Goal: Task Accomplishment & Management: Use online tool/utility

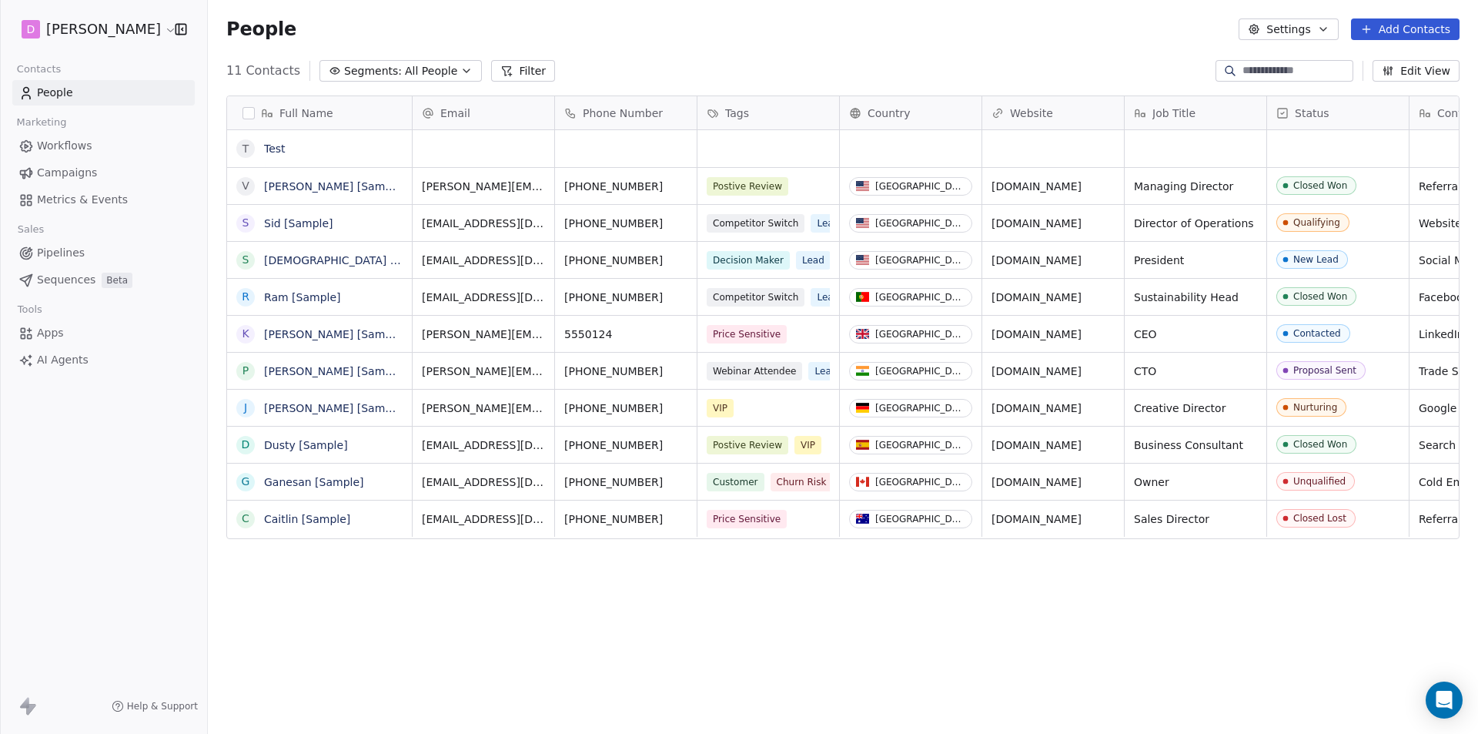
scroll to position [633, 1258]
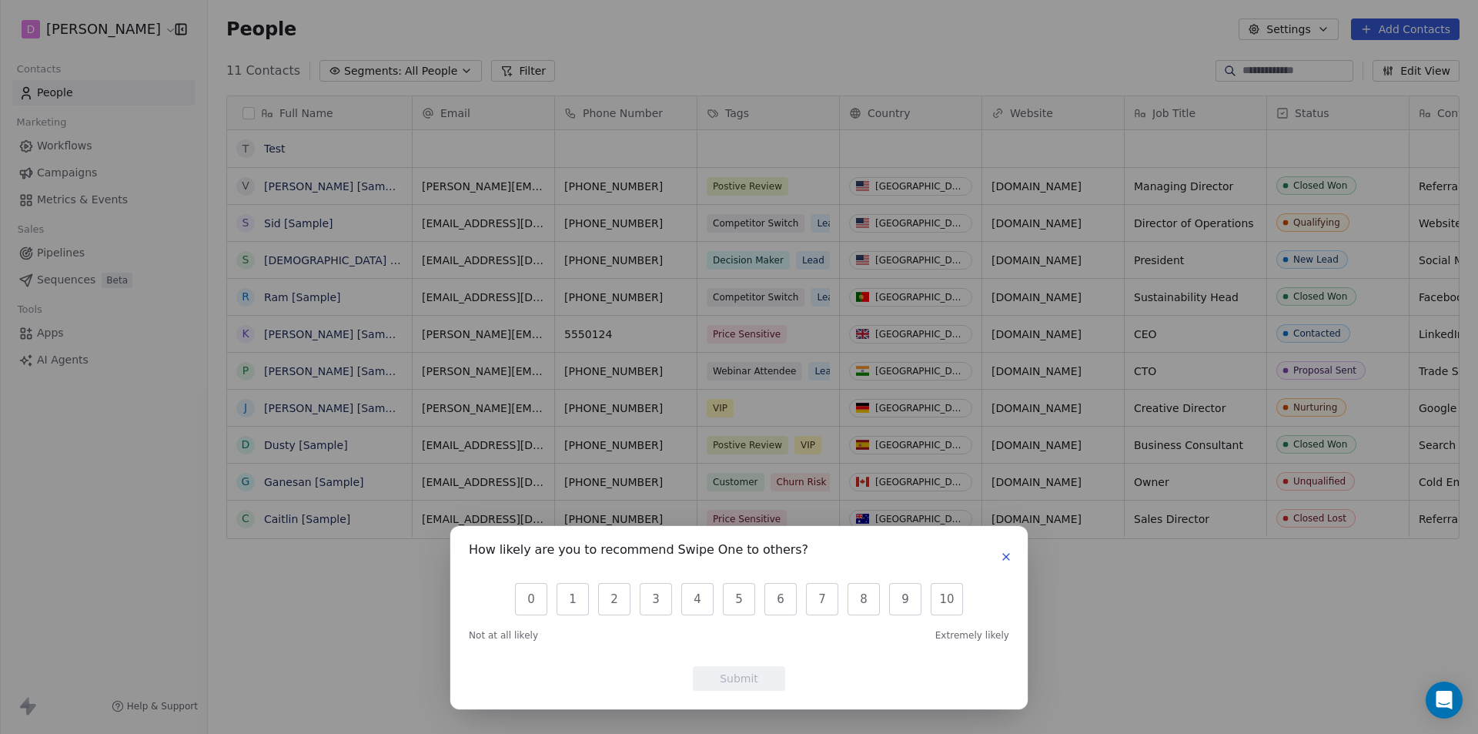
click at [1005, 560] on icon "button" at bounding box center [1006, 556] width 12 height 12
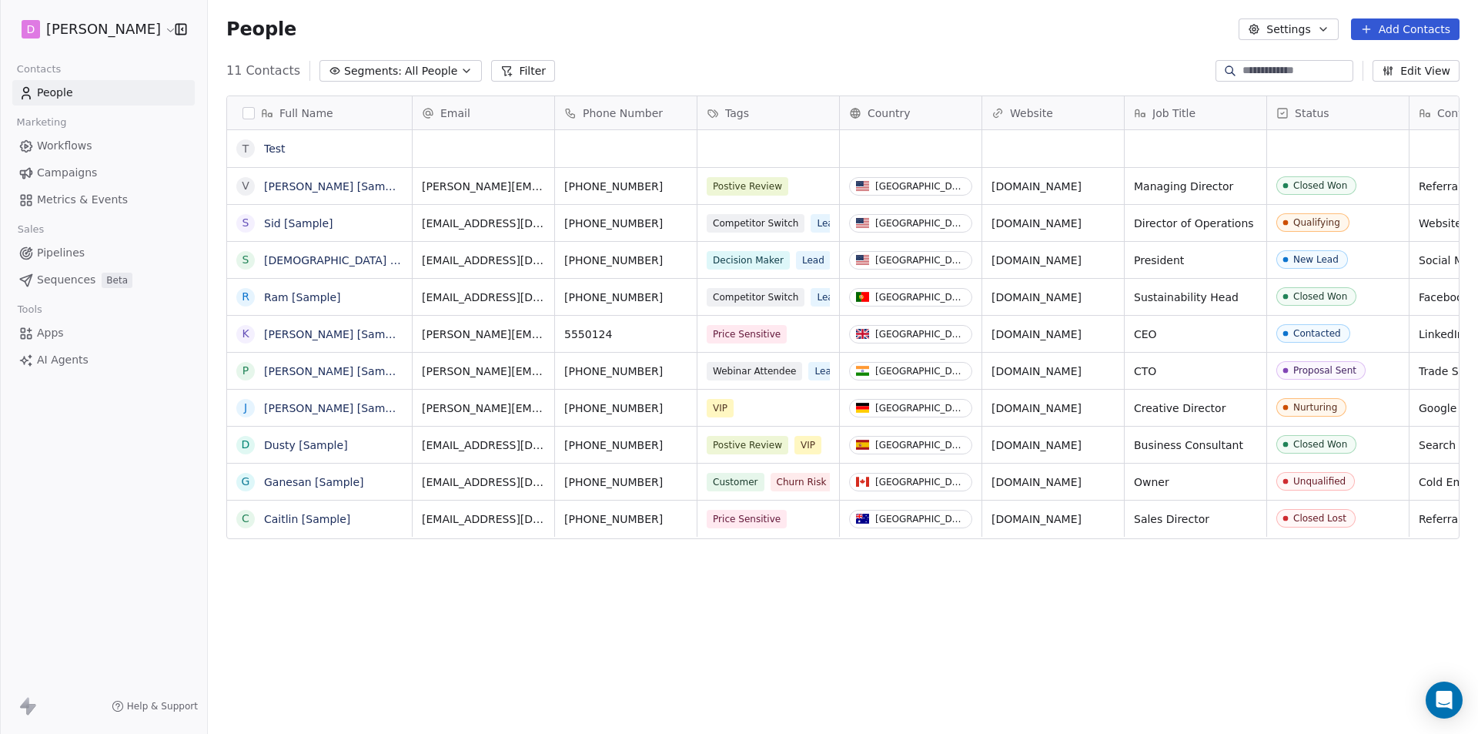
click at [137, 32] on html "D [PERSON_NAME] Contacts People Marketing Workflows Campaigns Metrics & Events …" at bounding box center [739, 367] width 1478 height 734
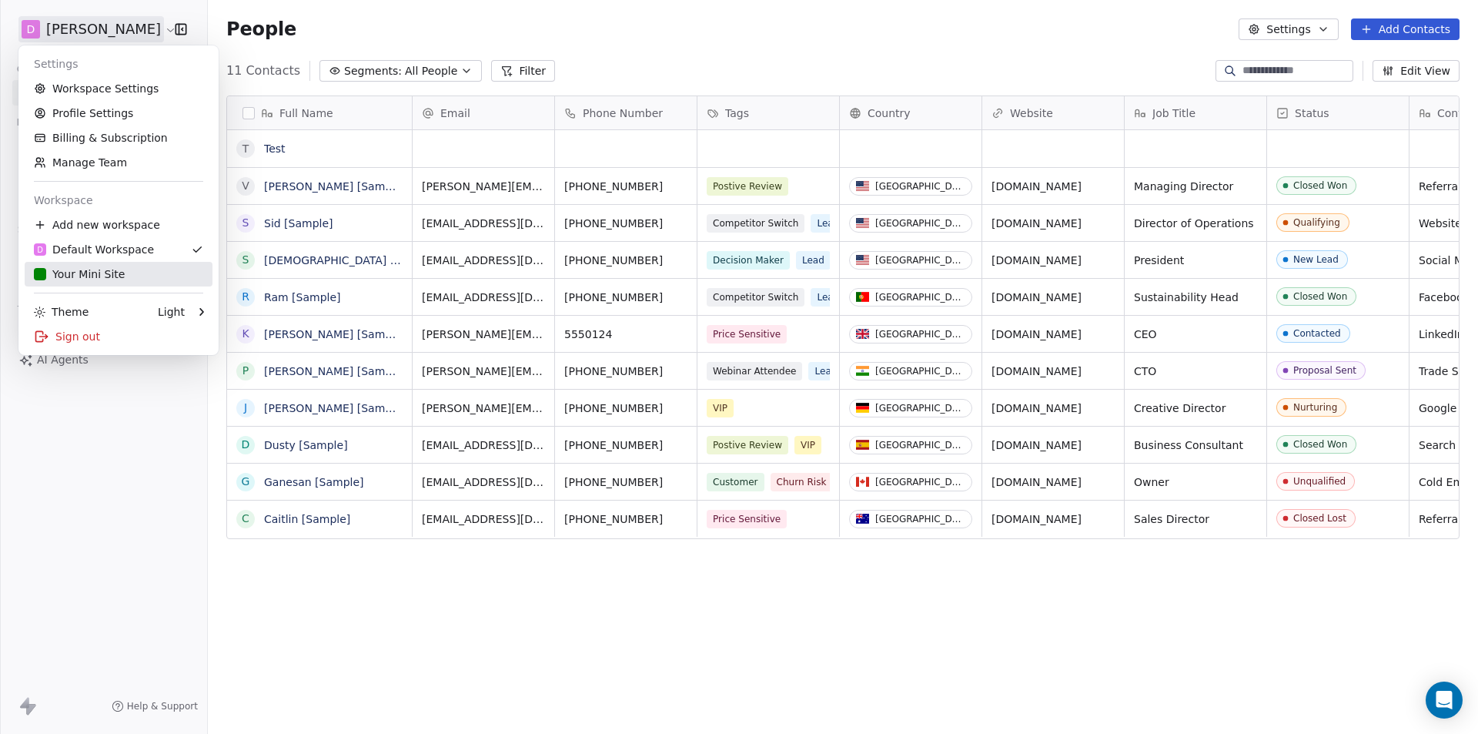
click at [65, 267] on div "Your Mini Site" at bounding box center [79, 273] width 91 height 15
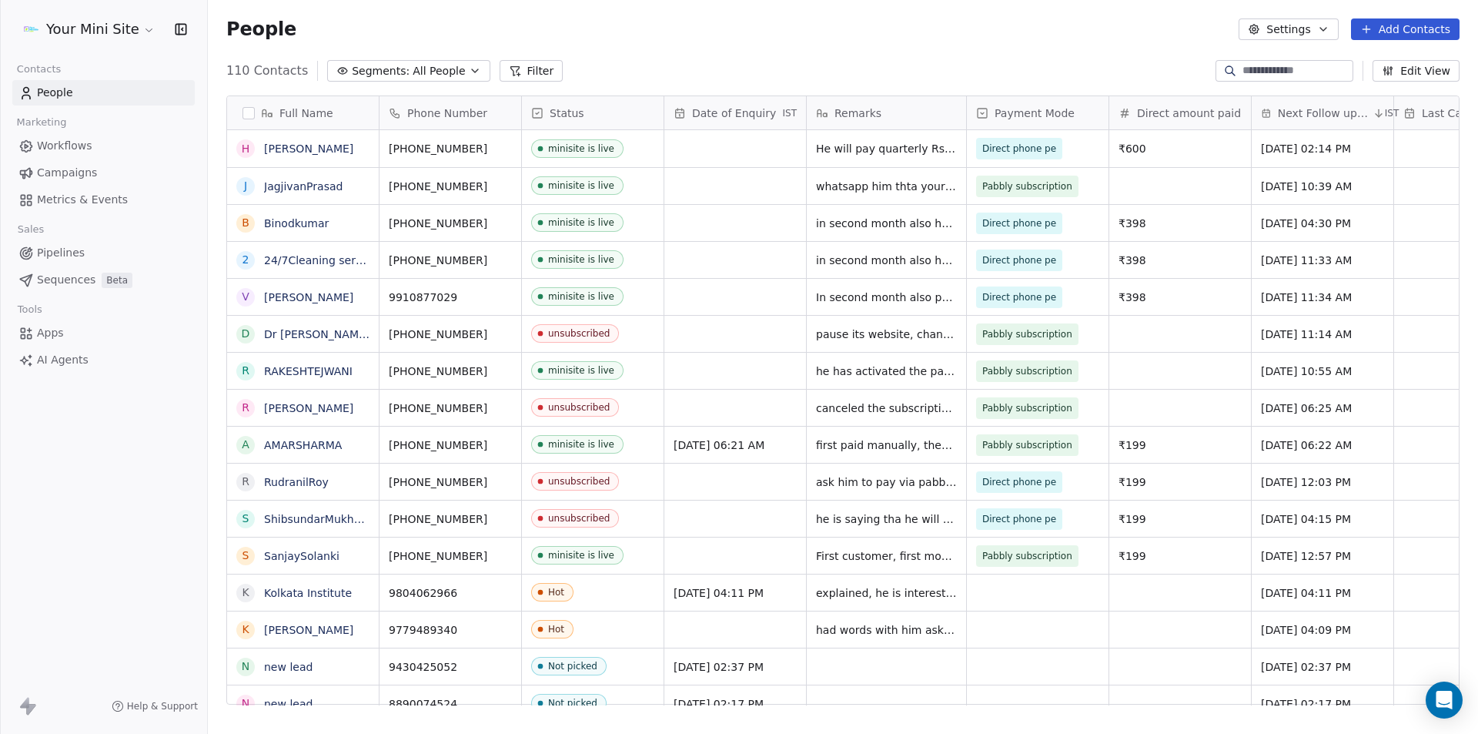
scroll to position [633, 1258]
click at [413, 69] on span "All People" at bounding box center [439, 71] width 52 height 16
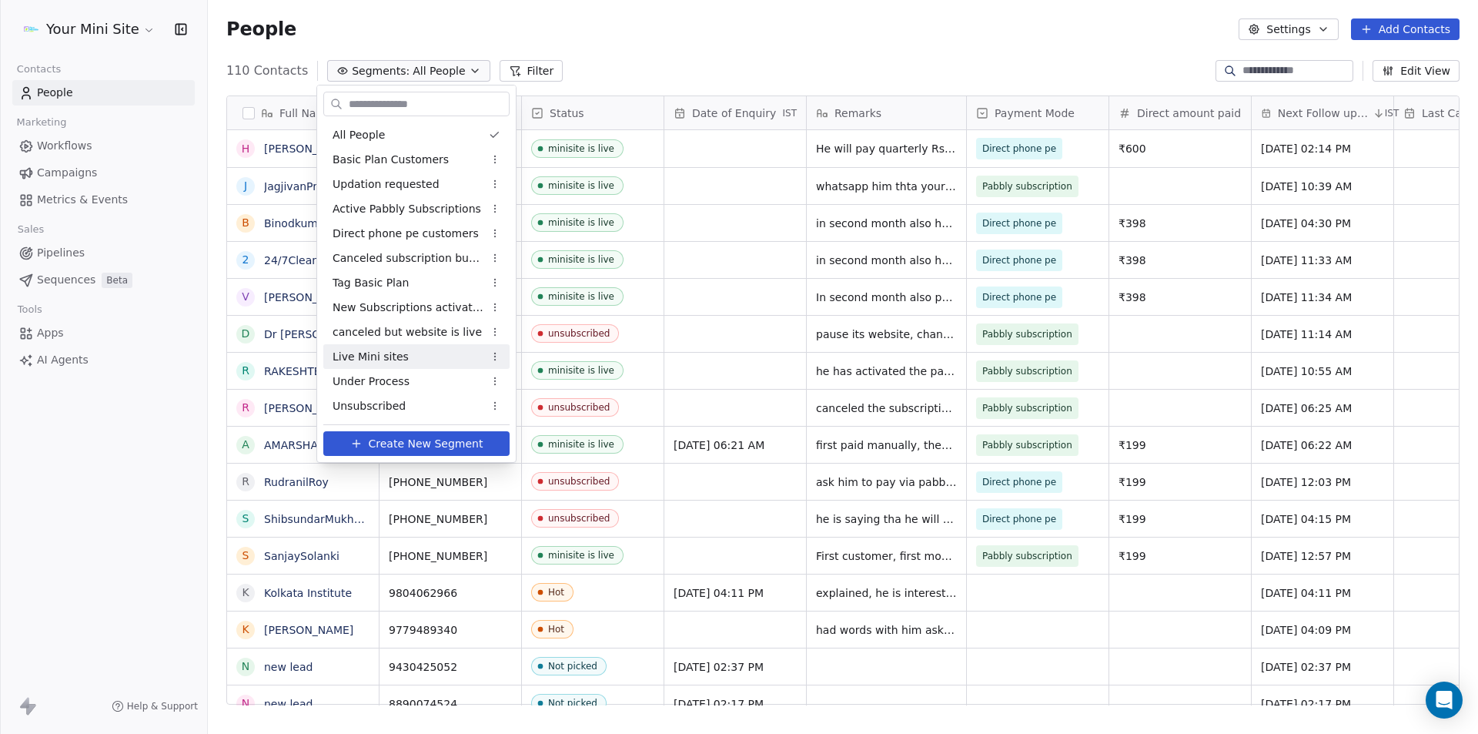
click at [396, 354] on span "Live Mini sites" at bounding box center [371, 357] width 76 height 16
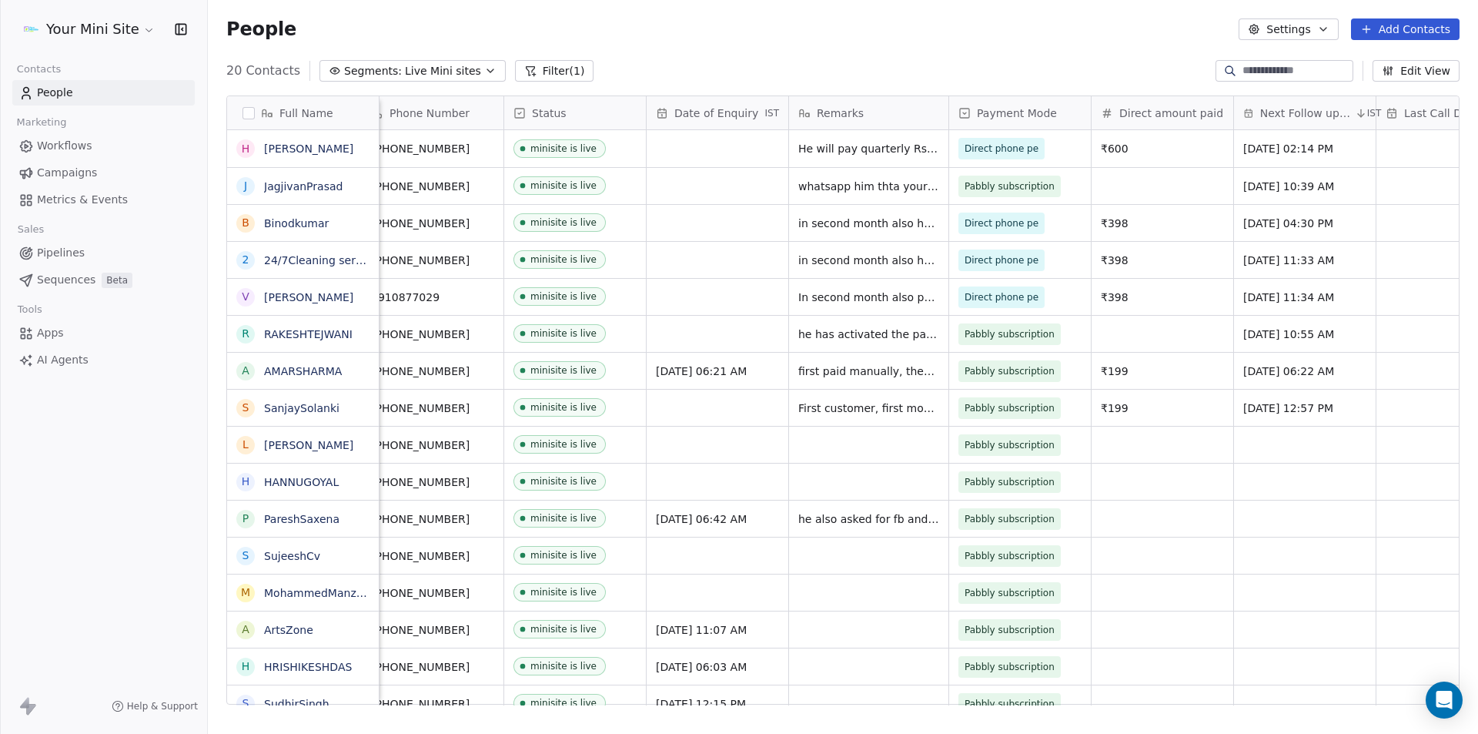
scroll to position [0, 0]
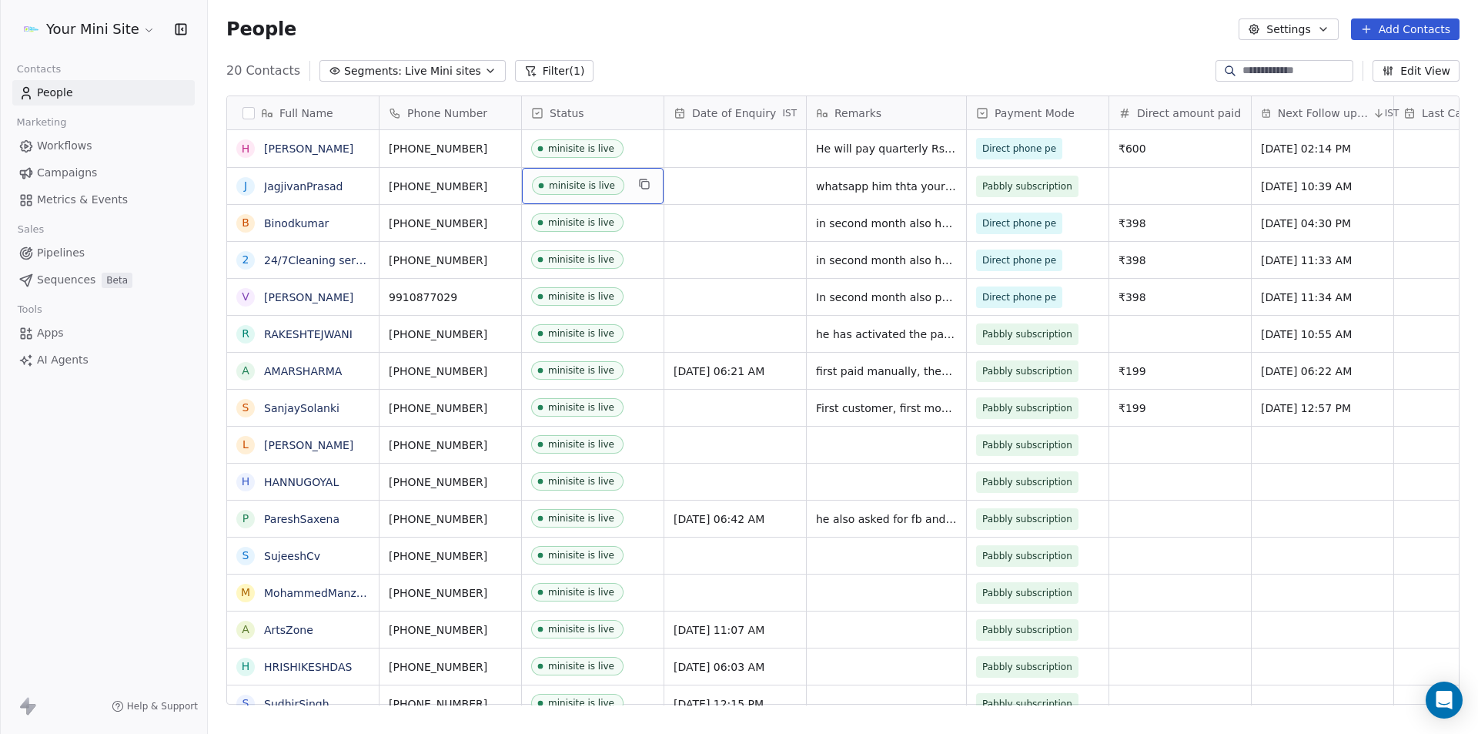
click at [630, 185] on div "minisite is live" at bounding box center [593, 186] width 142 height 36
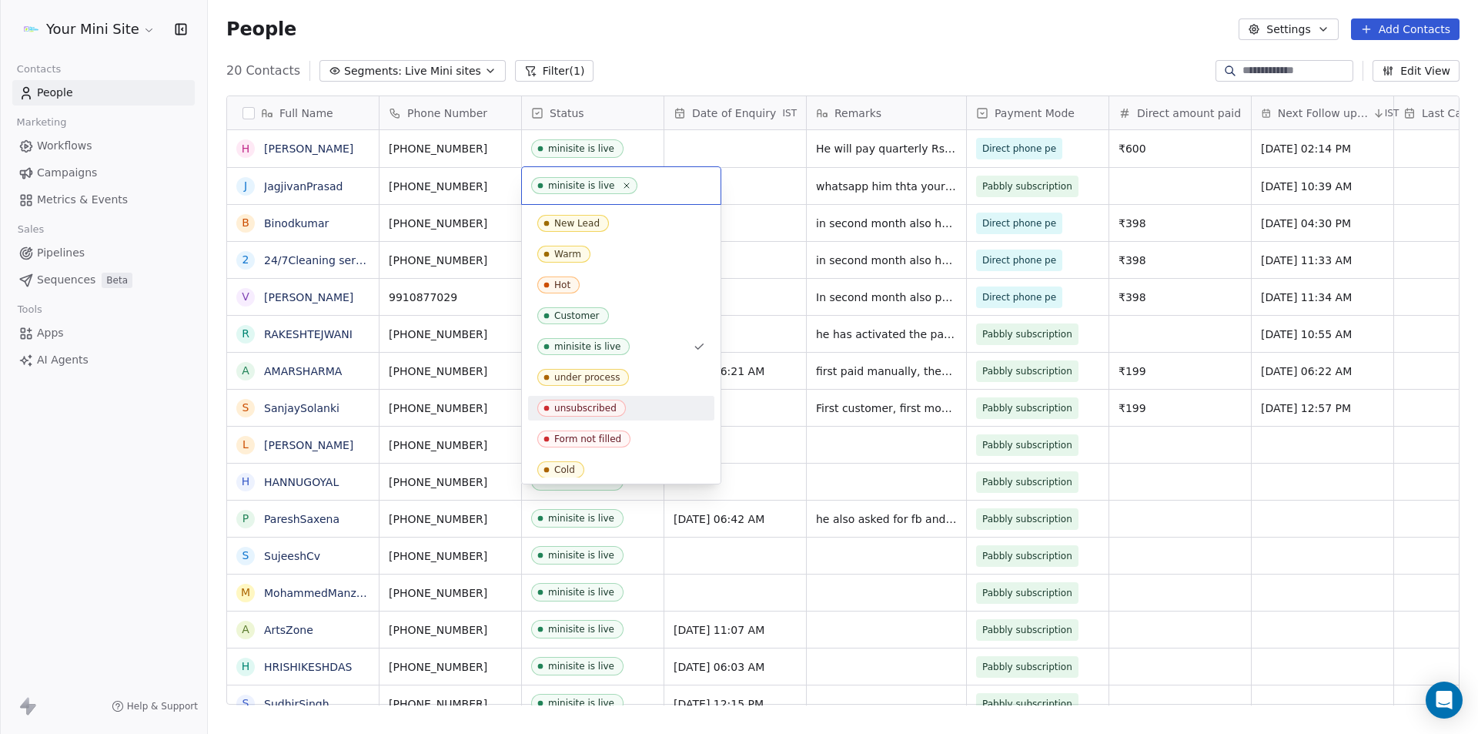
click at [550, 413] on icon "Suggestions" at bounding box center [546, 408] width 12 height 12
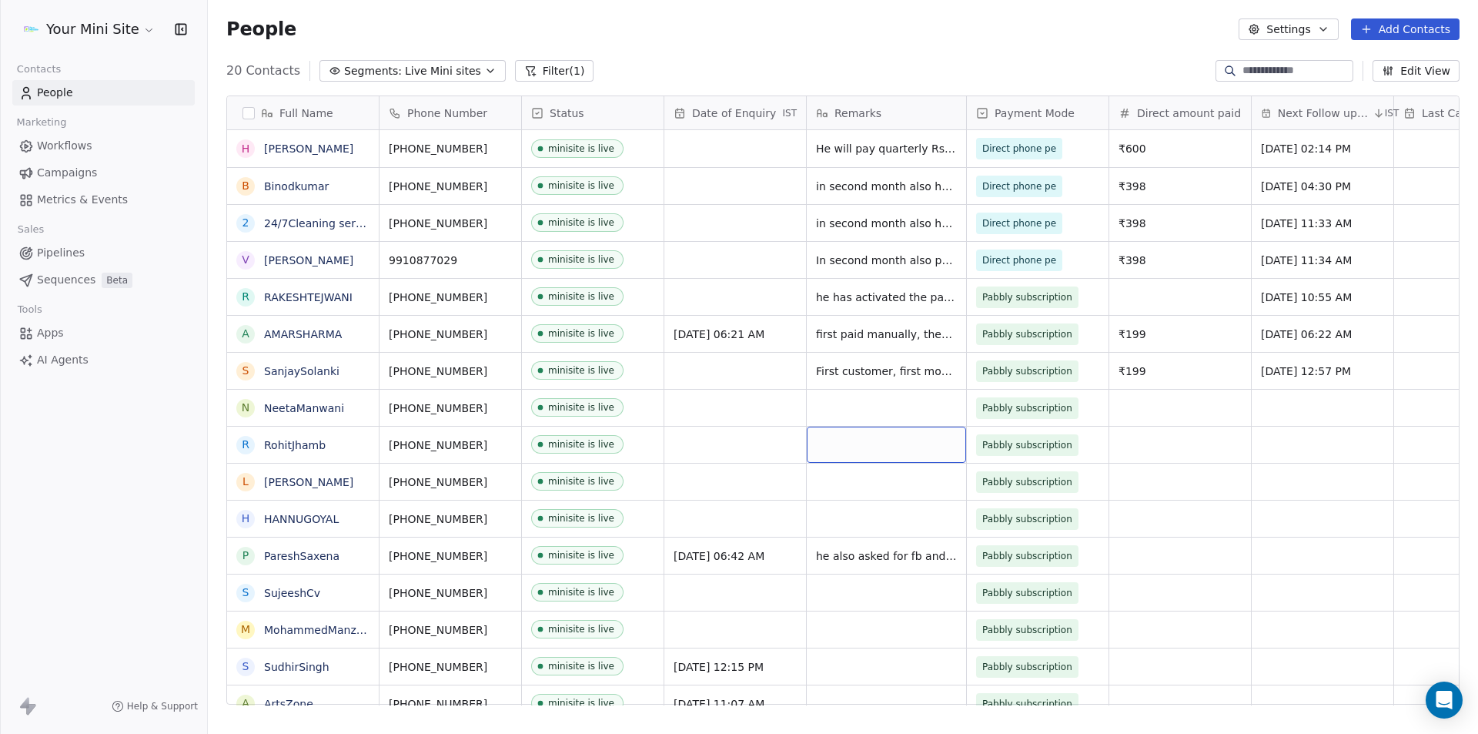
click at [847, 447] on div "grid" at bounding box center [886, 444] width 159 height 36
click at [847, 447] on textarea at bounding box center [886, 450] width 158 height 48
click at [924, 475] on textarea "**********" at bounding box center [886, 452] width 158 height 52
type textarea "**********"
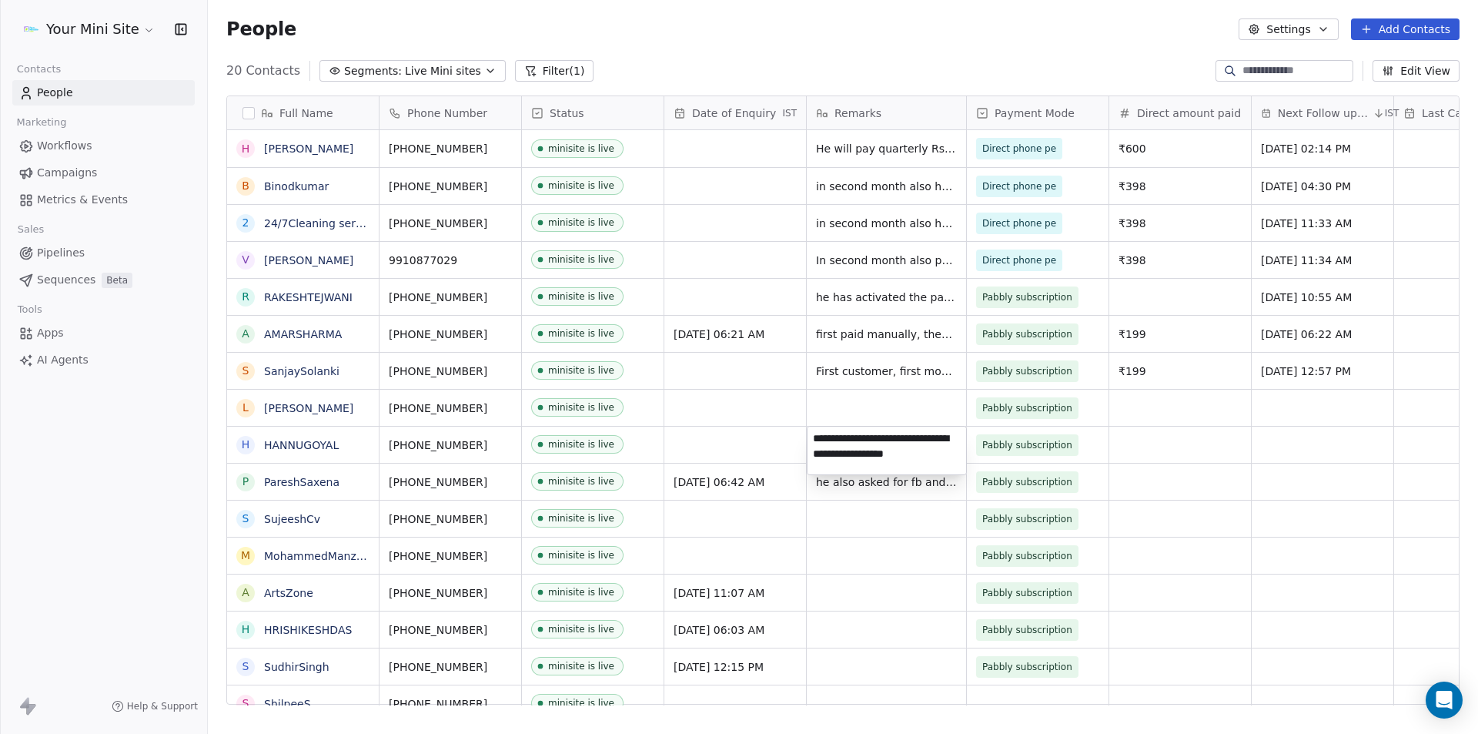
type textarea "**********"
click at [825, 442] on textarea "**********" at bounding box center [886, 450] width 159 height 48
click at [683, 437] on html "Your Mini Site Contacts People Marketing Workflows Campaigns Metrics & Events S…" at bounding box center [739, 367] width 1478 height 734
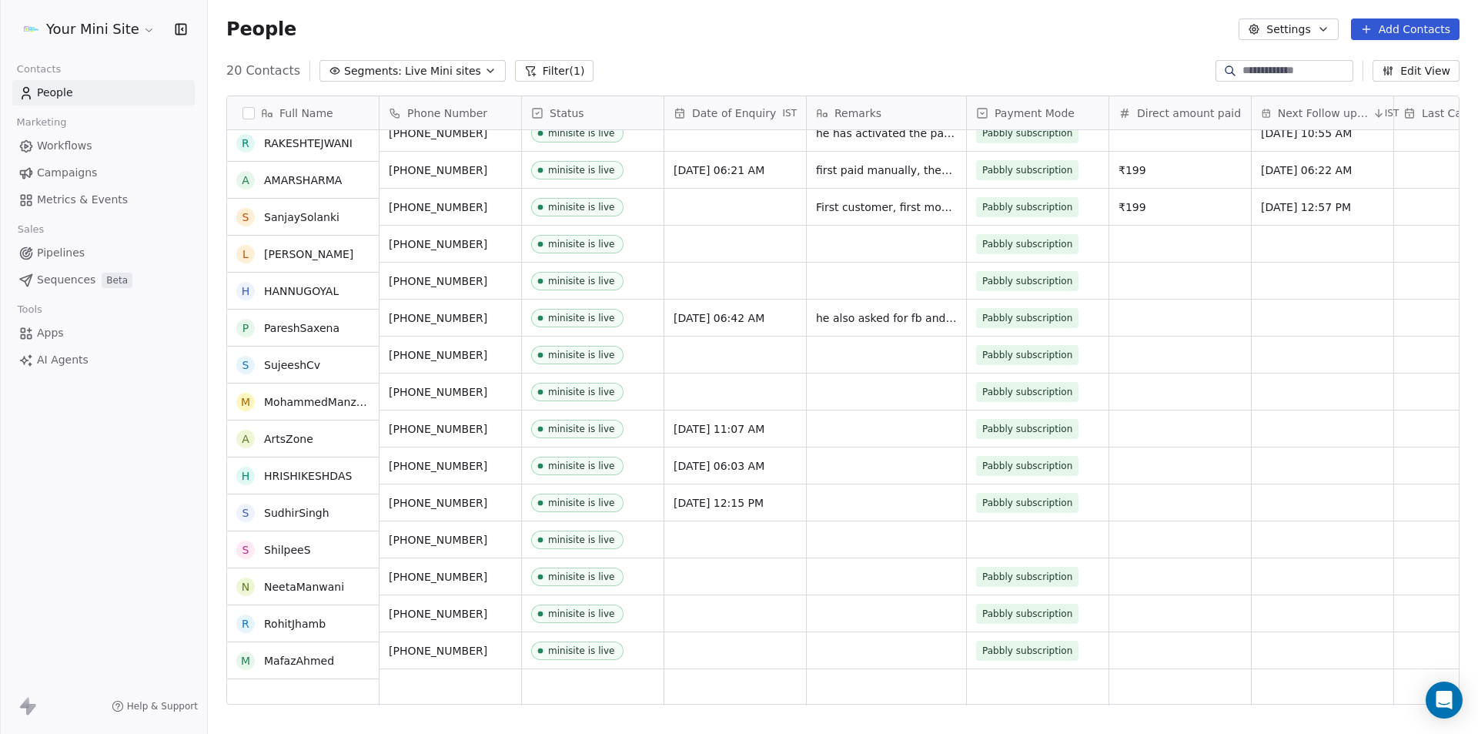
scroll to position [164, 0]
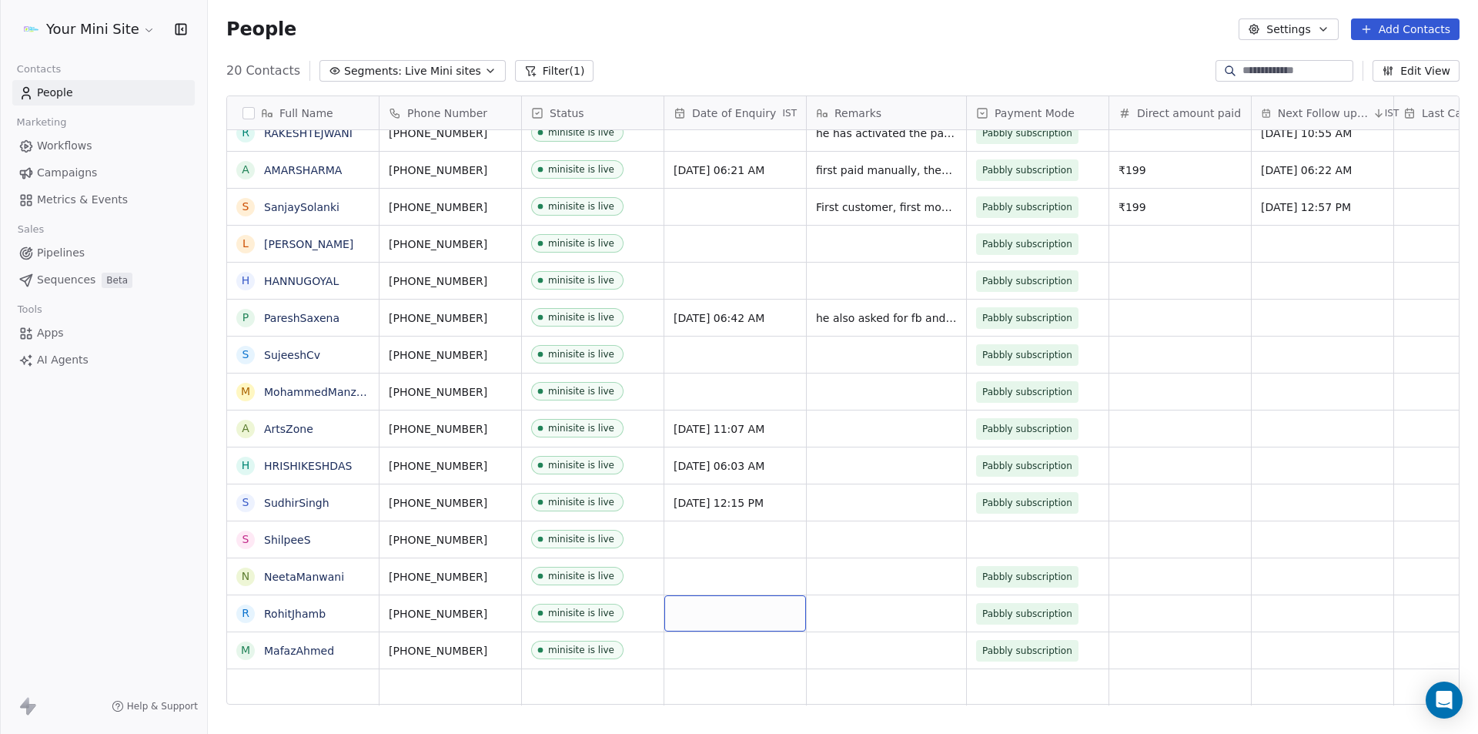
click at [708, 617] on div "grid" at bounding box center [735, 613] width 142 height 36
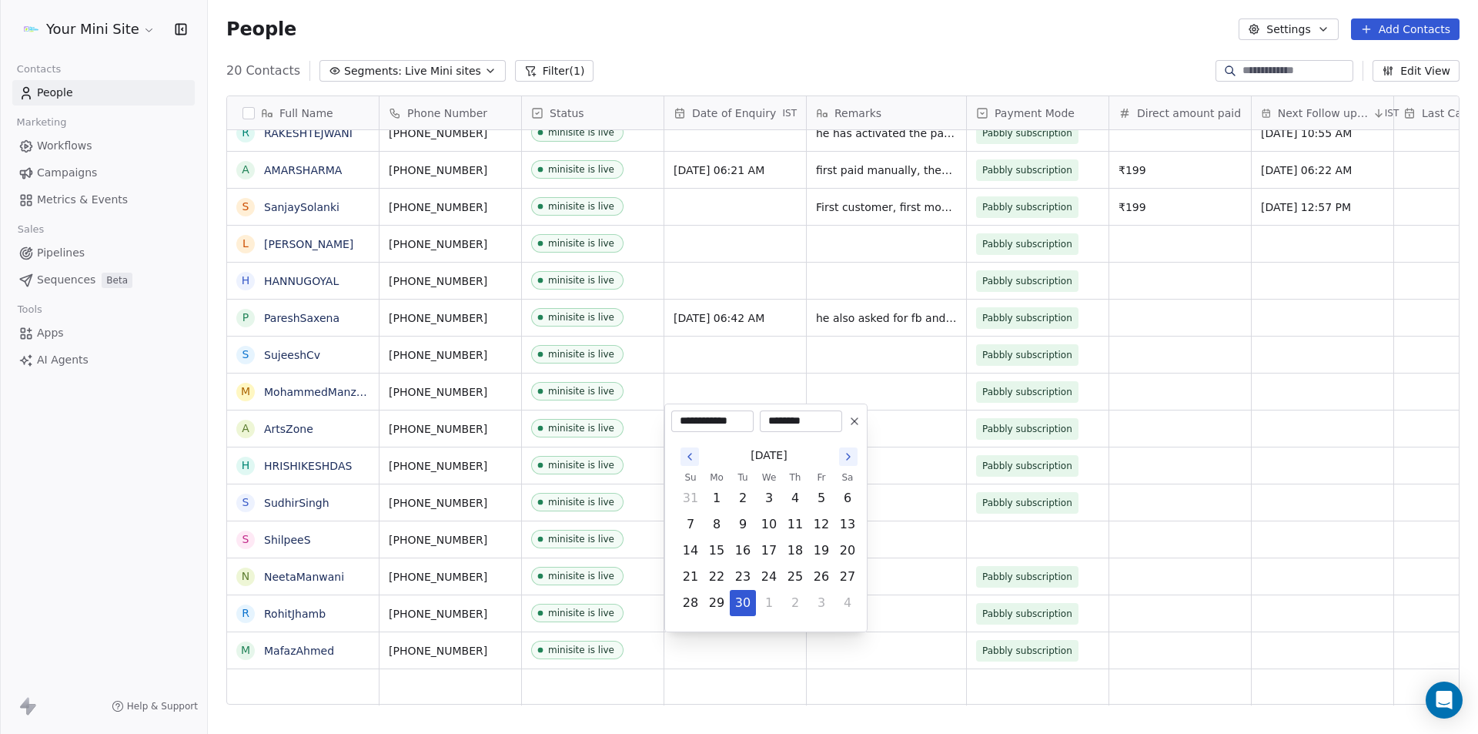
click at [895, 580] on html "Your Mini Site Contacts People Marketing Workflows Campaigns Metrics & Events S…" at bounding box center [739, 367] width 1478 height 734
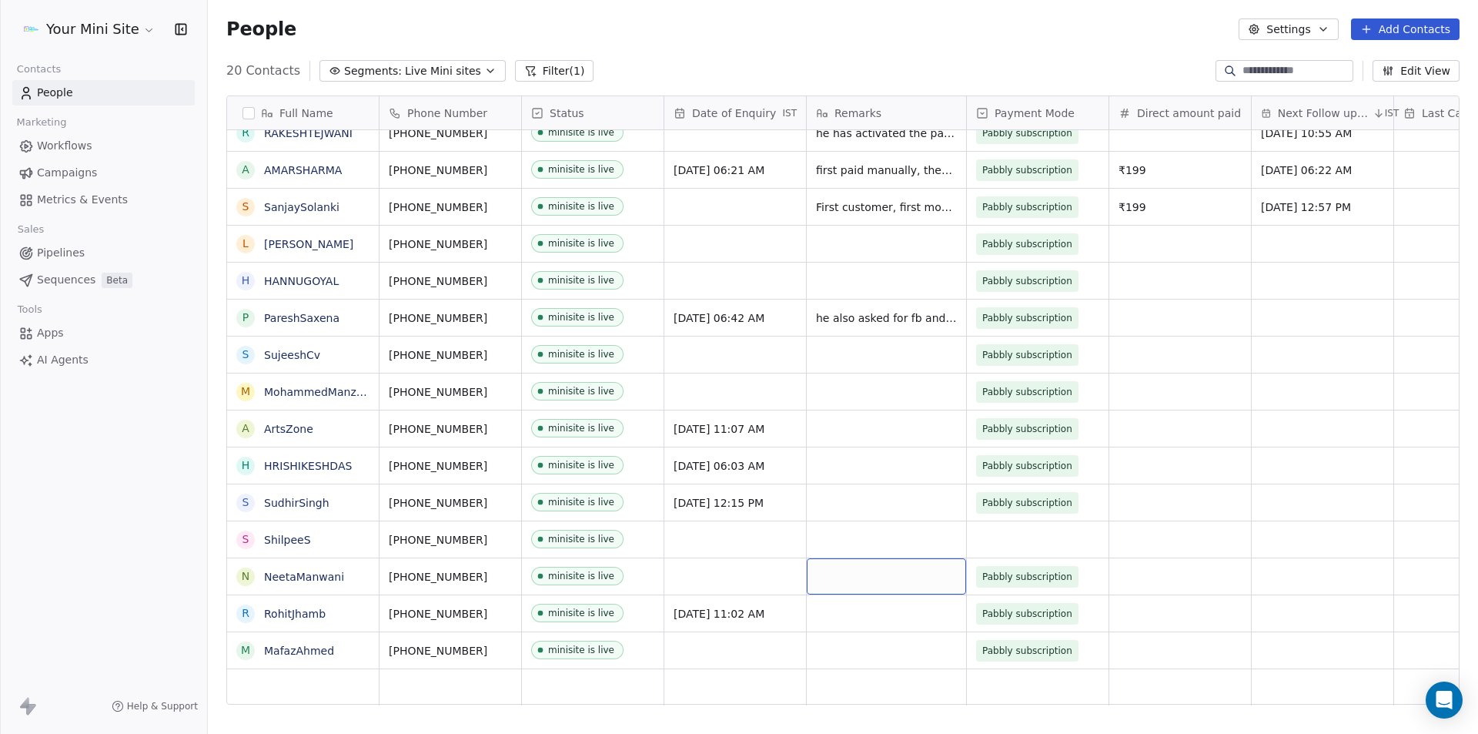
click at [895, 580] on div "grid" at bounding box center [886, 576] width 159 height 36
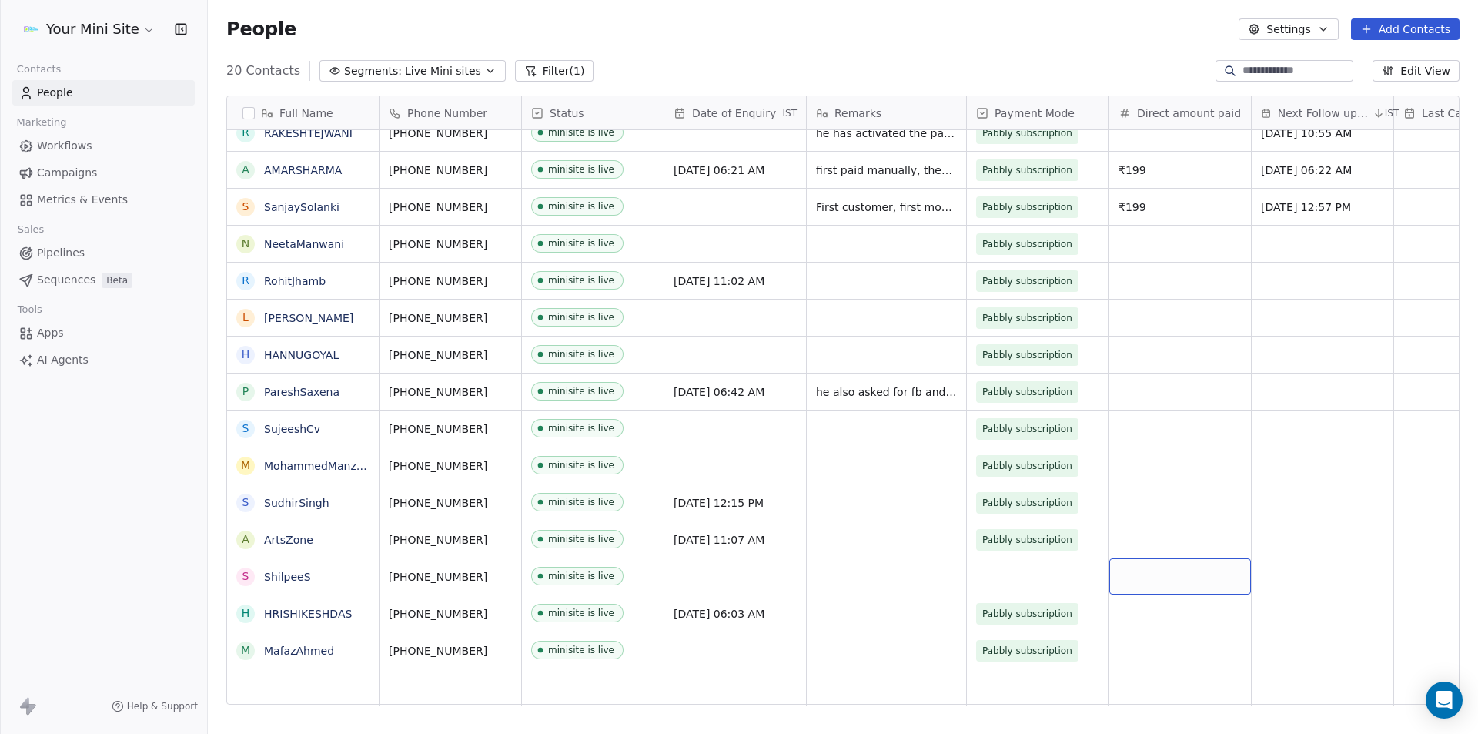
click at [67, 467] on div "Your Mini Site Contacts People Marketing Workflows Campaigns Metrics & Events S…" at bounding box center [103, 367] width 207 height 734
